Goal: Information Seeking & Learning: Learn about a topic

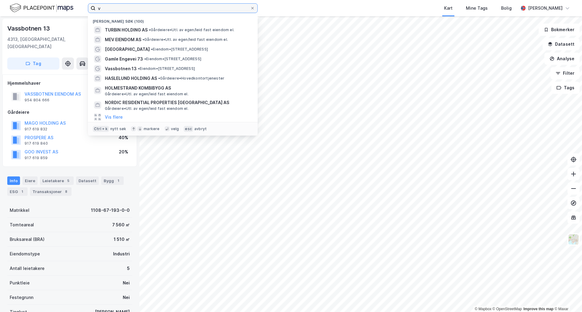
drag, startPoint x: 0, startPoint y: 0, endPoint x: 93, endPoint y: 9, distance: 93.5
click at [93, 9] on label "v" at bounding box center [173, 8] width 170 height 10
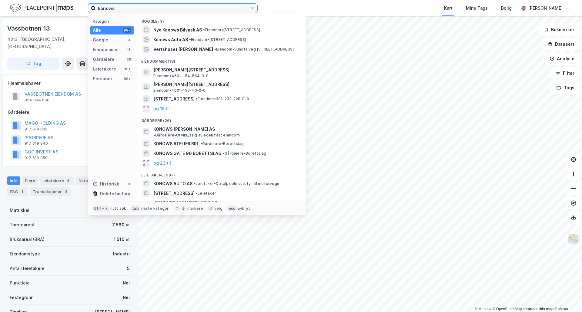
click at [116, 11] on input "konows" at bounding box center [172, 8] width 155 height 9
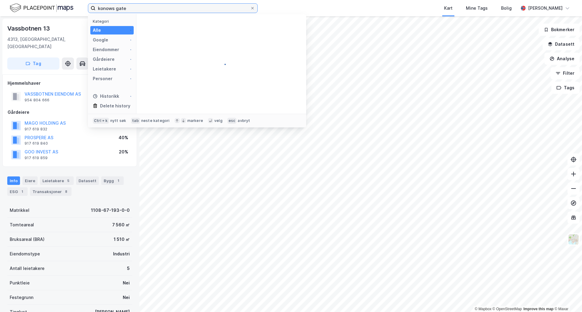
type input "konows gate"
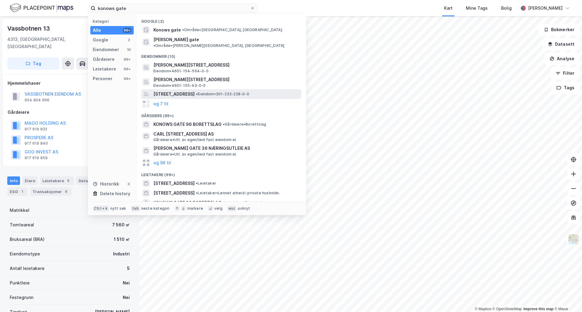
click at [175, 93] on span "[STREET_ADDRESS]" at bounding box center [173, 94] width 41 height 7
